Goal: Task Accomplishment & Management: Complete application form

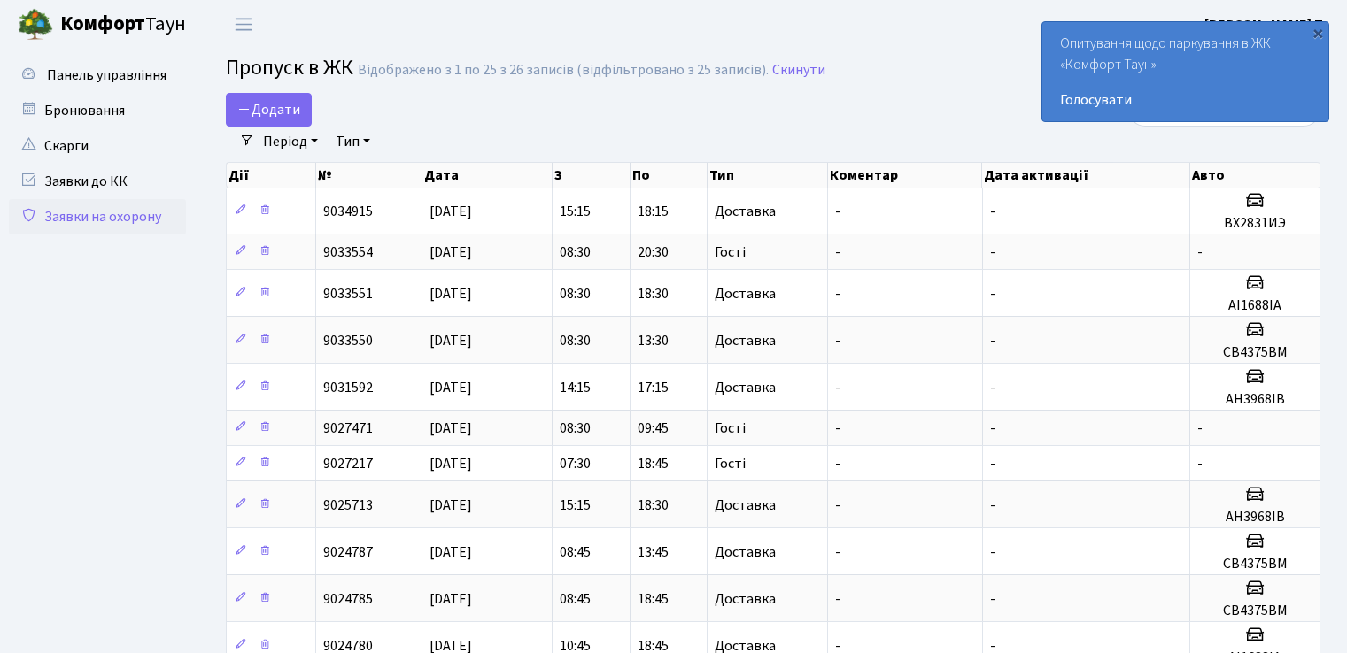
select select "25"
click at [266, 107] on span "Додати" at bounding box center [268, 109] width 63 height 19
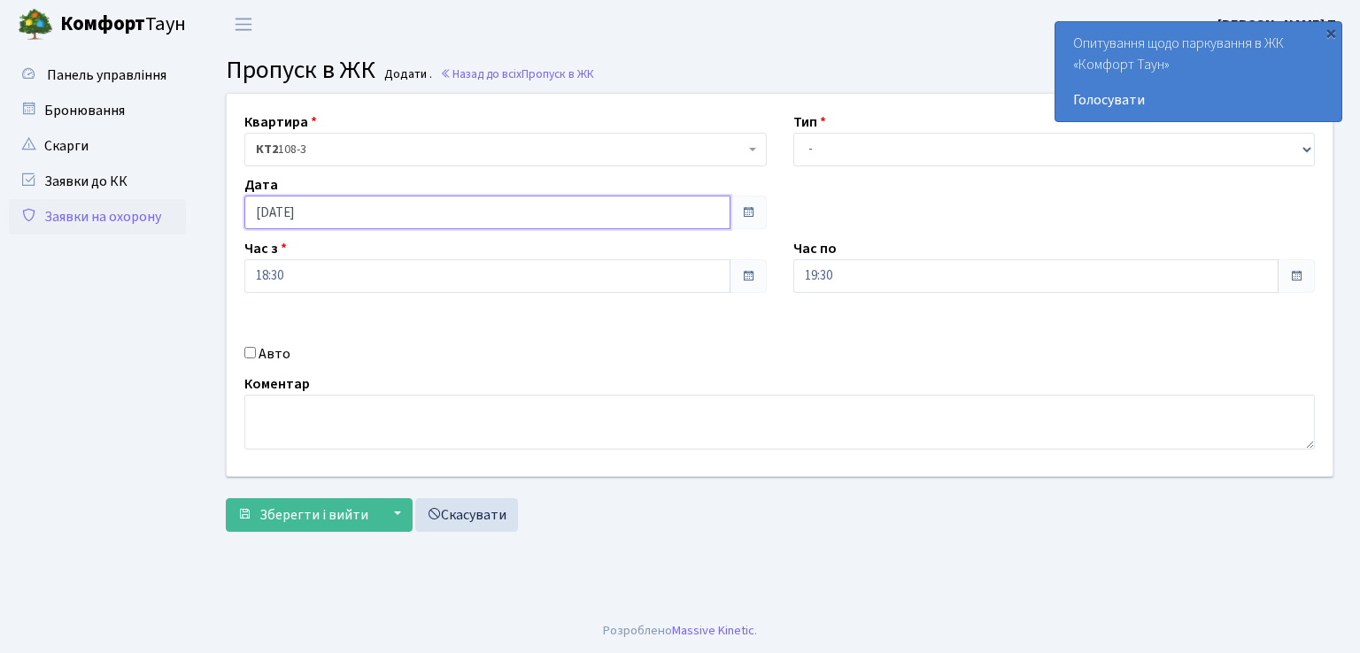
click at [346, 217] on input "[DATE]" at bounding box center [487, 213] width 486 height 34
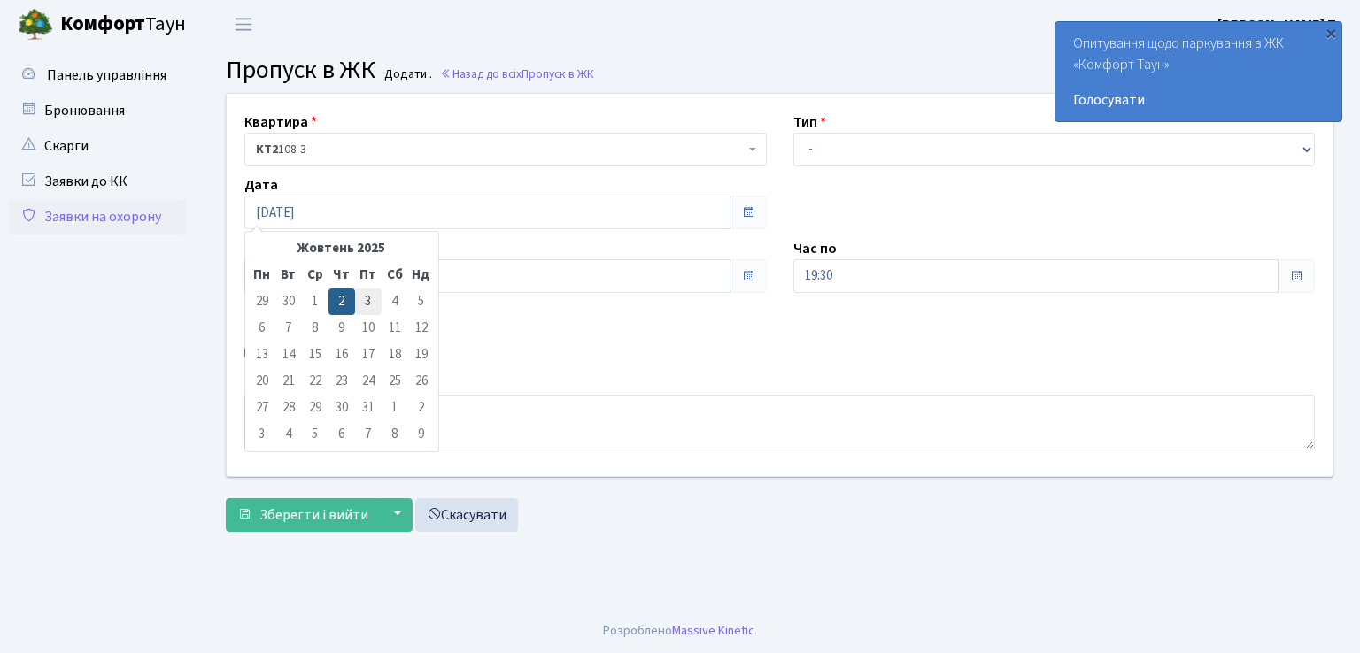
click at [368, 301] on td "3" at bounding box center [368, 302] width 27 height 27
type input "[DATE]"
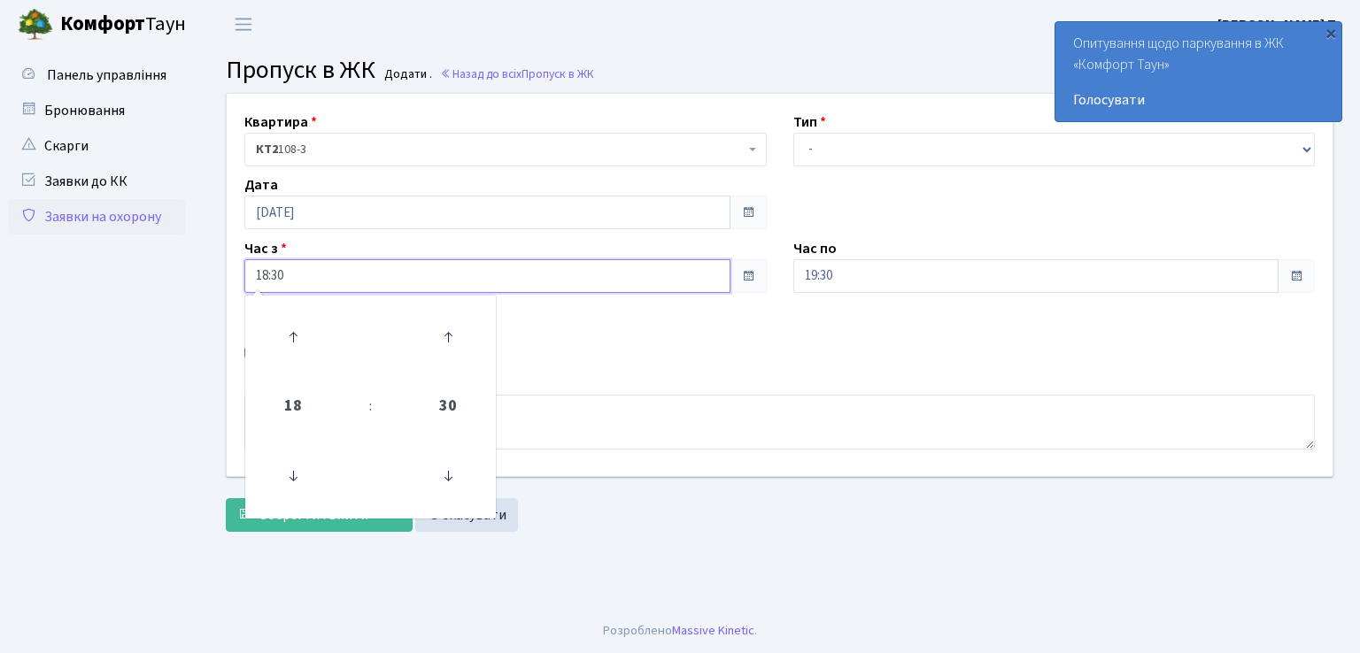
click at [346, 281] on input "18:30" at bounding box center [487, 276] width 486 height 34
click at [290, 475] on icon at bounding box center [293, 476] width 48 height 48
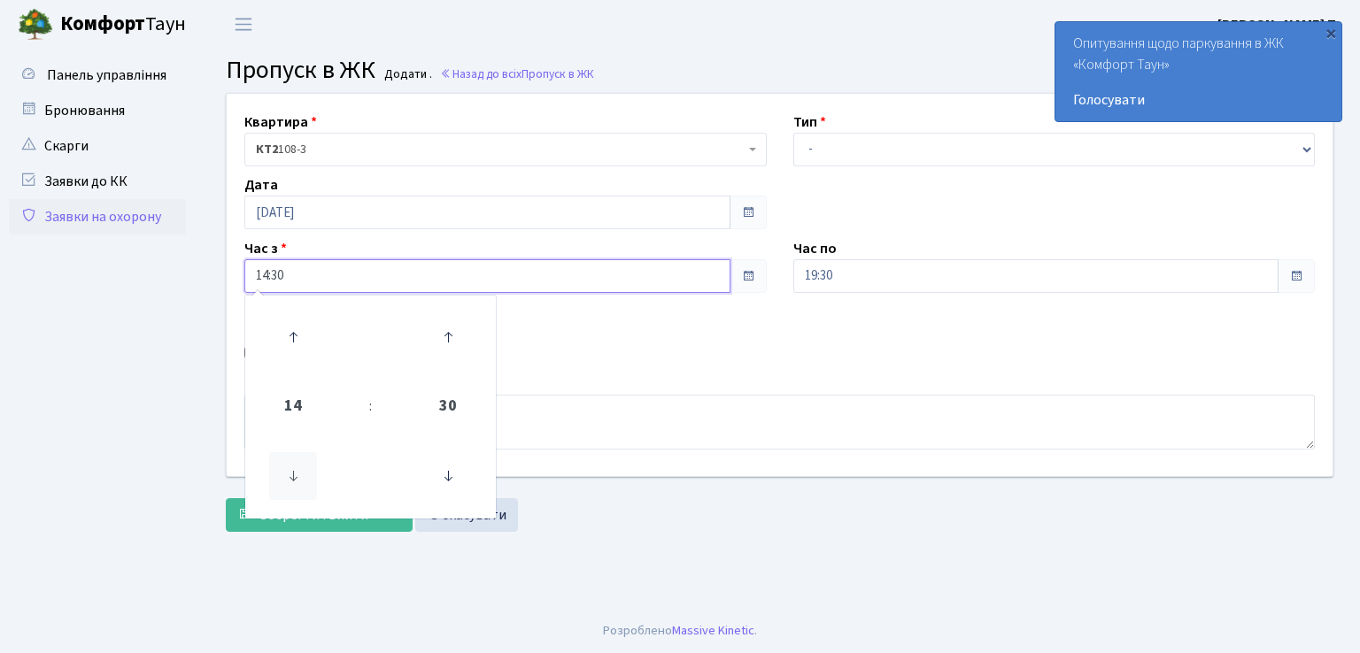
click at [290, 475] on icon at bounding box center [293, 476] width 48 height 48
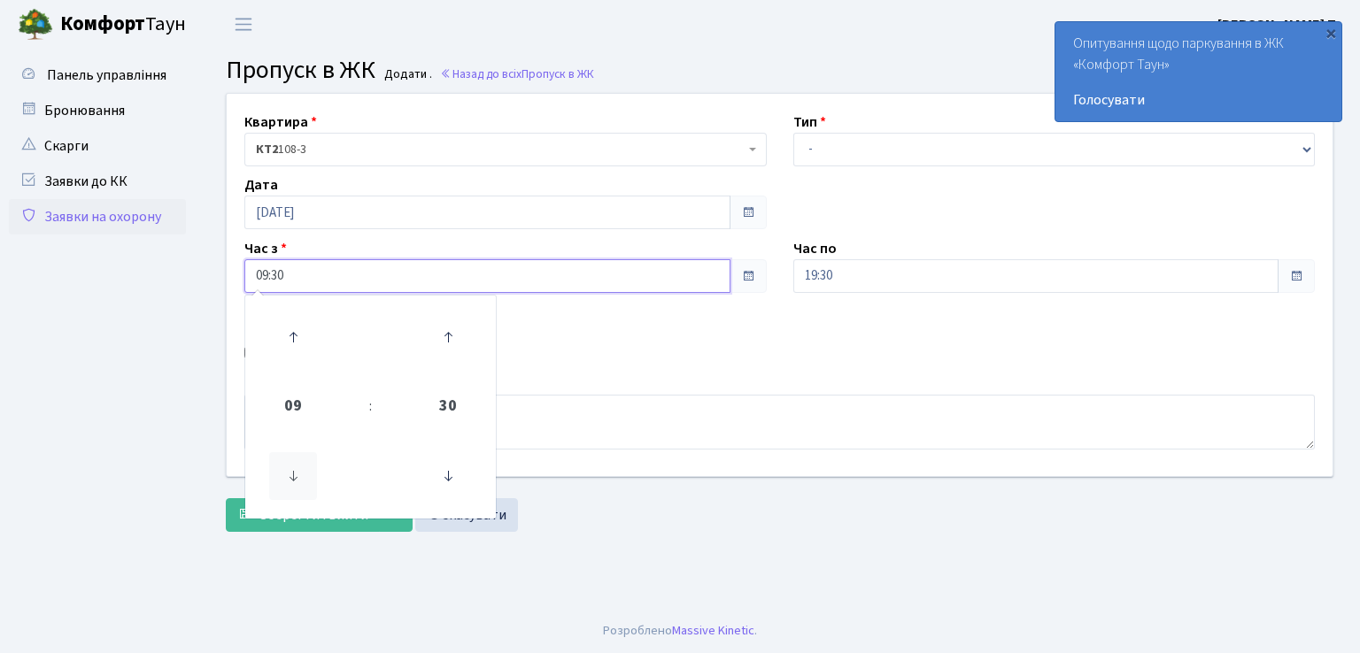
click at [290, 475] on icon at bounding box center [293, 476] width 48 height 48
type input "06:30"
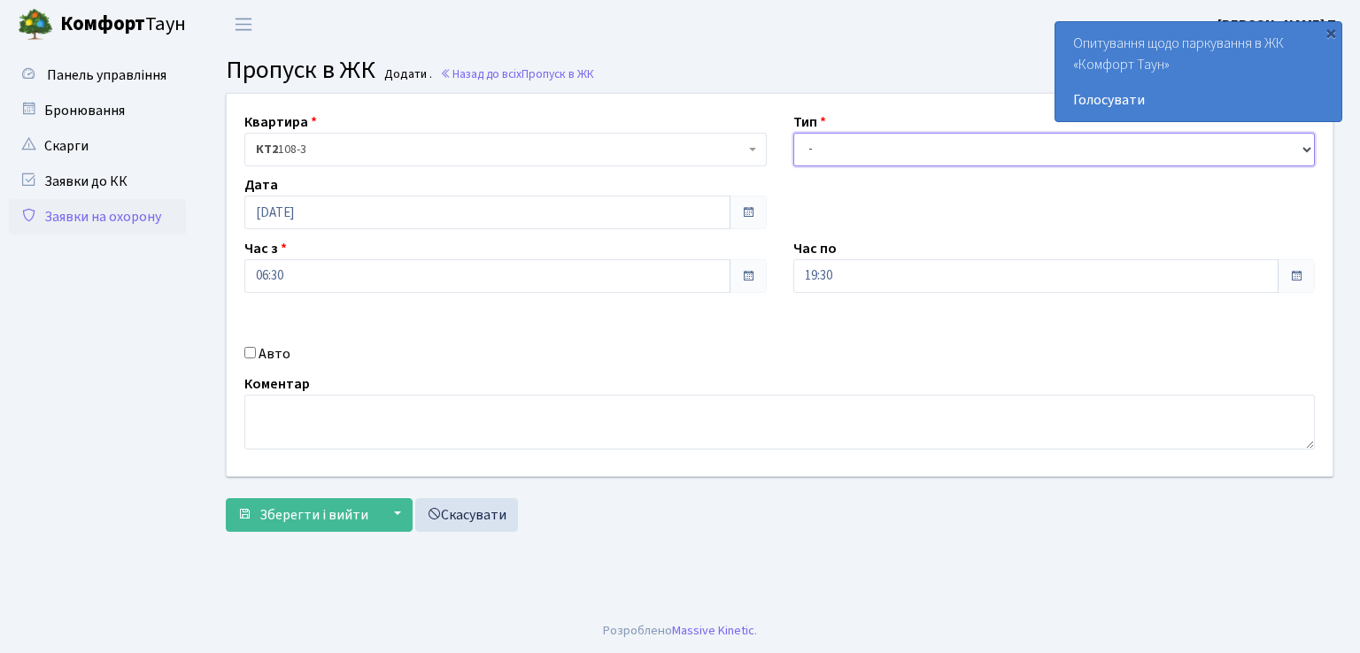
click at [817, 146] on select "- Доставка Таксі Гості Сервіс" at bounding box center [1054, 150] width 522 height 34
select select "3"
click at [793, 133] on select "- Доставка Таксі Гості Сервіс" at bounding box center [1054, 150] width 522 height 34
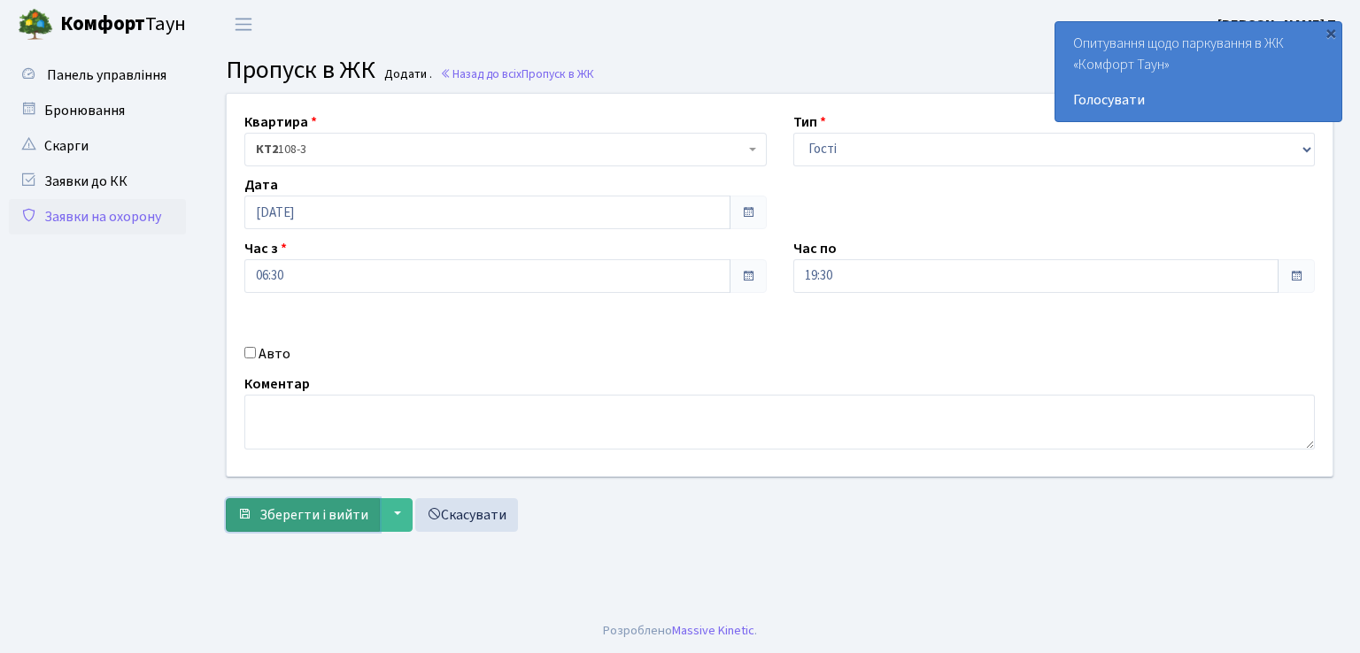
click at [328, 511] on span "Зберегти і вийти" at bounding box center [313, 515] width 109 height 19
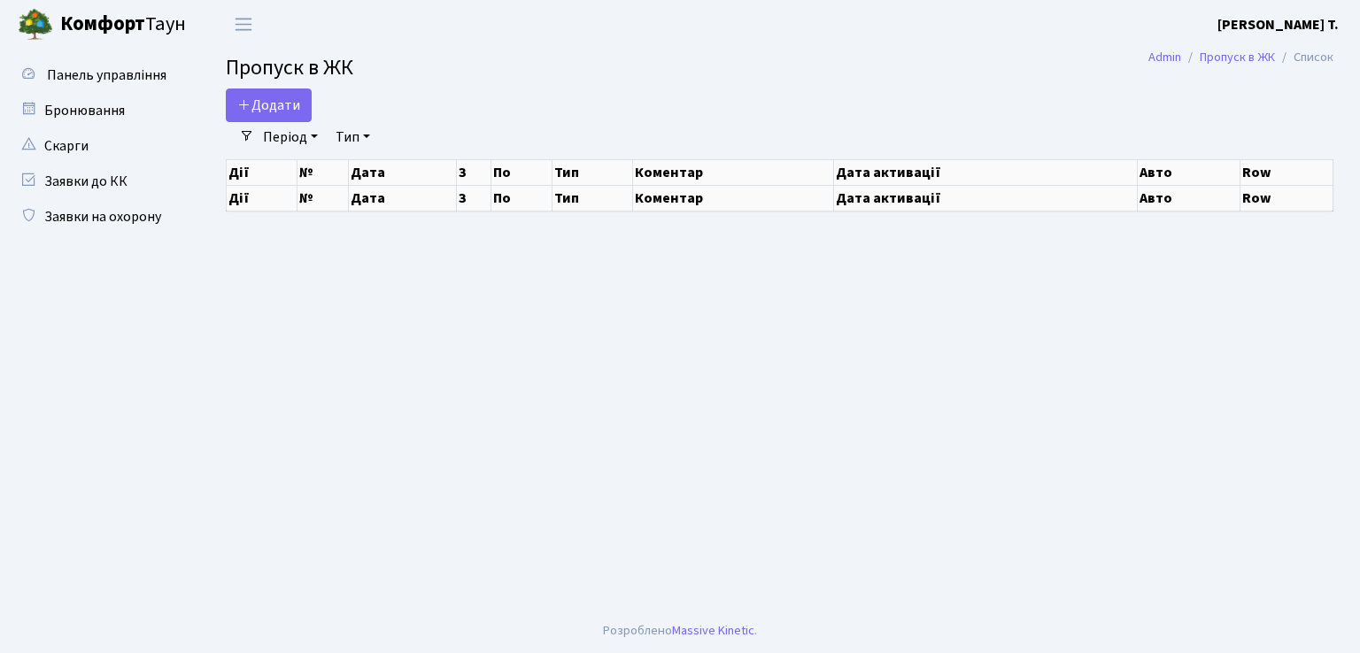
select select "25"
